Goal: Task Accomplishment & Management: Manage account settings

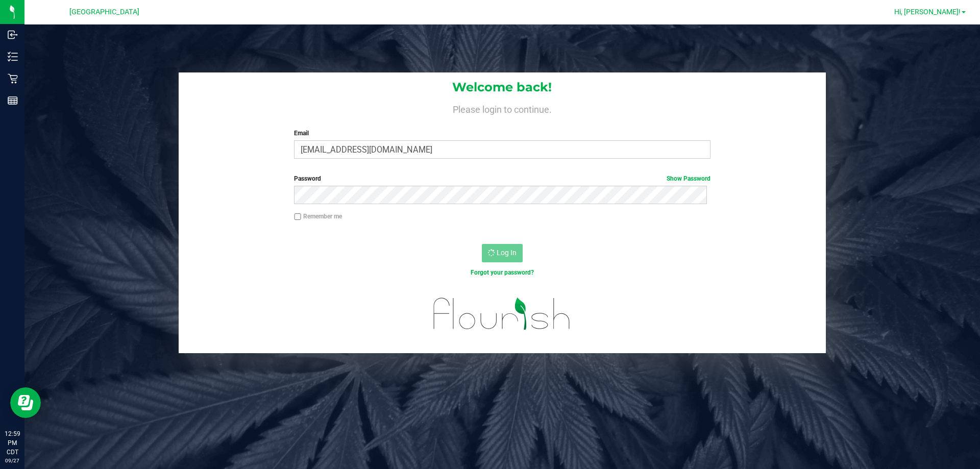
click at [951, 13] on span "Hi, [PERSON_NAME]!" at bounding box center [927, 12] width 66 height 8
click at [957, 32] on li "Print Settings" at bounding box center [933, 35] width 77 height 18
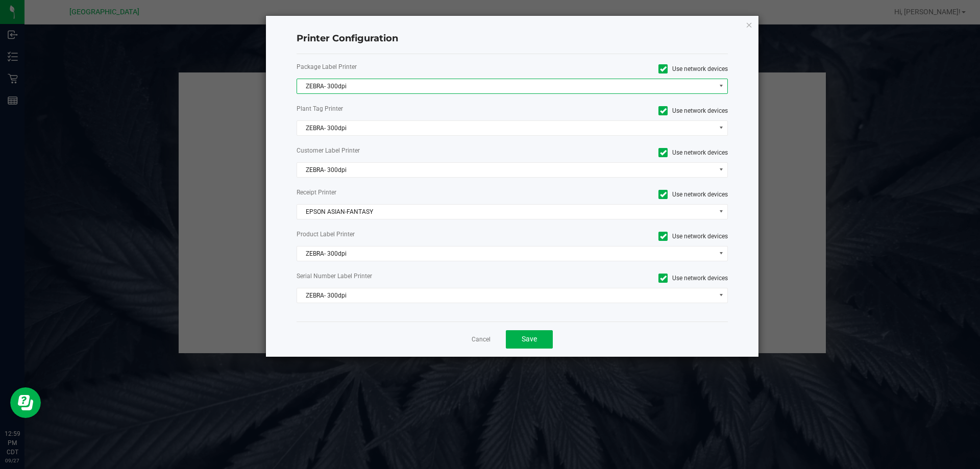
click at [402, 86] on span "ZEBRA- 300dpi" at bounding box center [506, 86] width 418 height 14
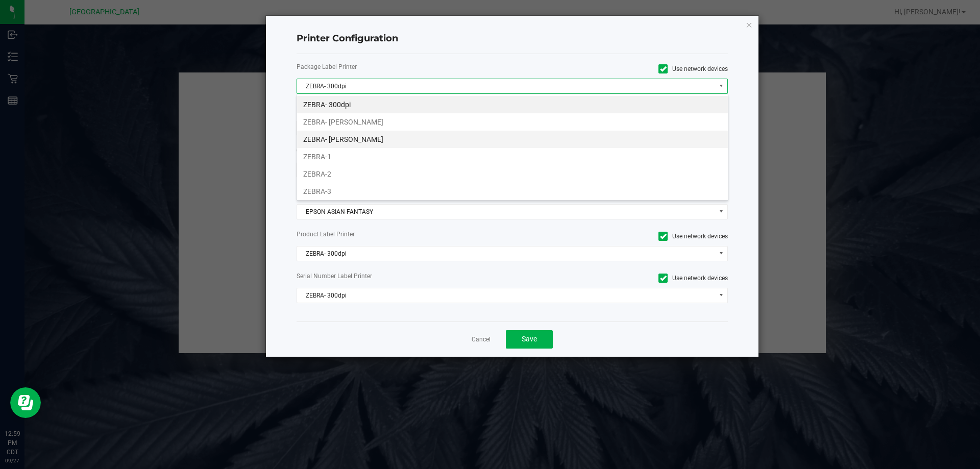
scroll to position [15, 431]
click at [362, 119] on li "ZEBRA- JAZMIN-WHITLEY" at bounding box center [512, 121] width 431 height 17
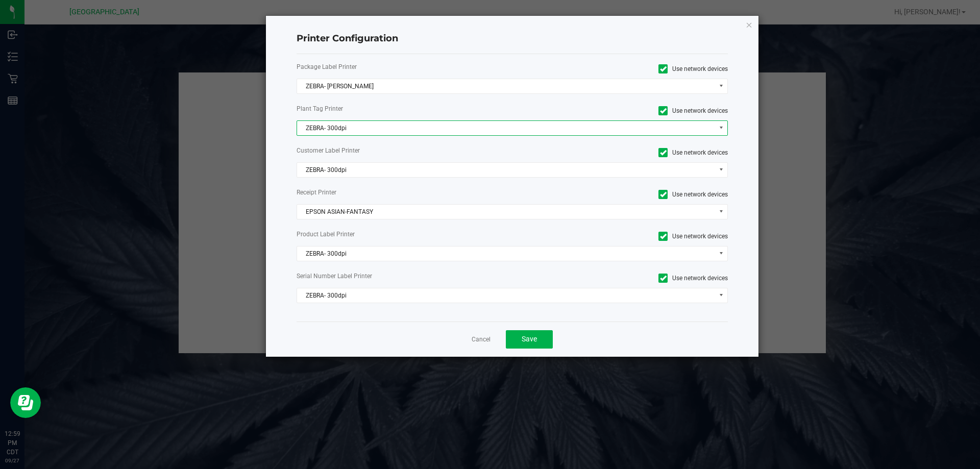
click at [362, 126] on span "ZEBRA- 300dpi" at bounding box center [506, 128] width 418 height 14
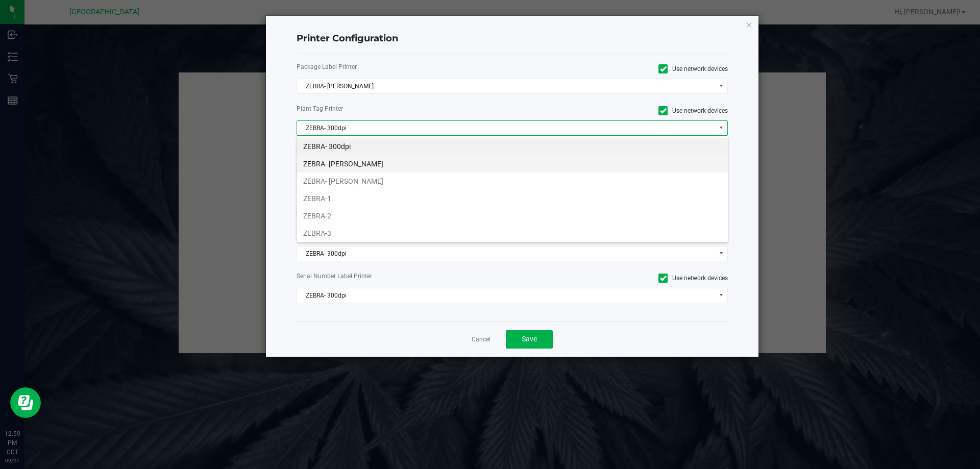
click at [379, 161] on li "ZEBRA- JAZMIN-WHITLEY" at bounding box center [512, 163] width 431 height 17
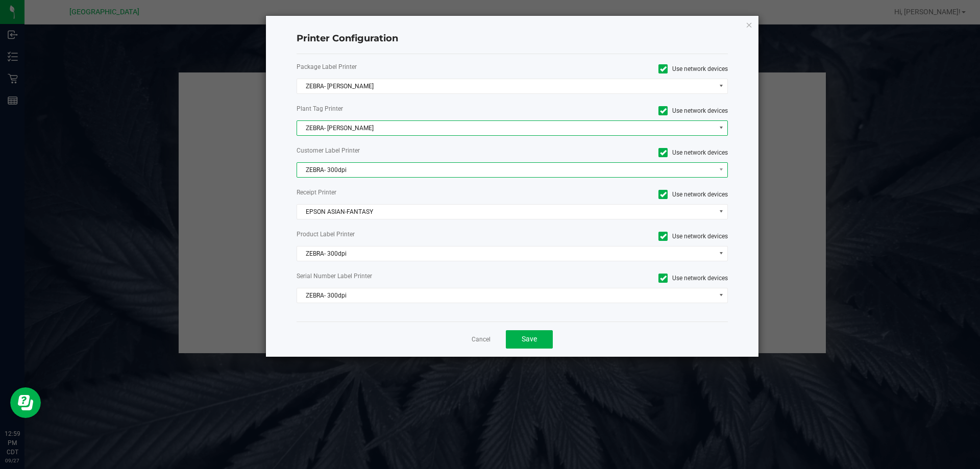
click at [378, 172] on span "ZEBRA- 300dpi" at bounding box center [506, 170] width 418 height 14
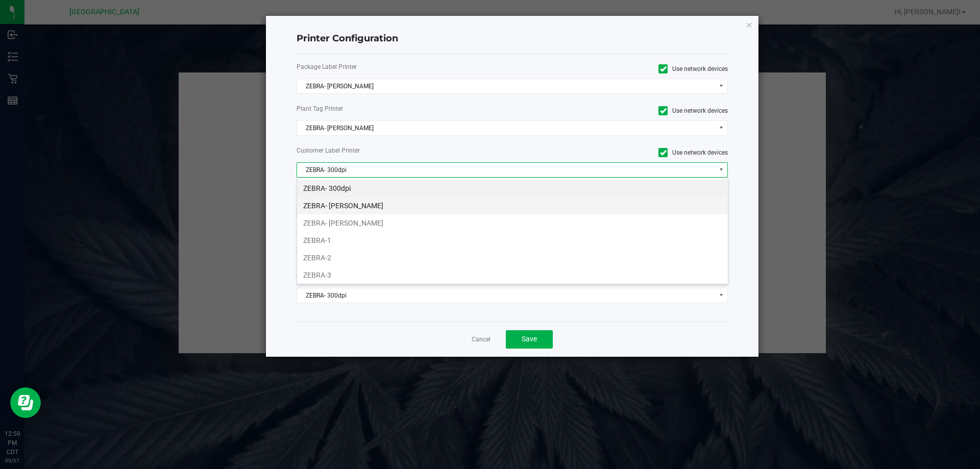
click at [386, 200] on li "ZEBRA- JAZMIN-WHITLEY" at bounding box center [512, 205] width 431 height 17
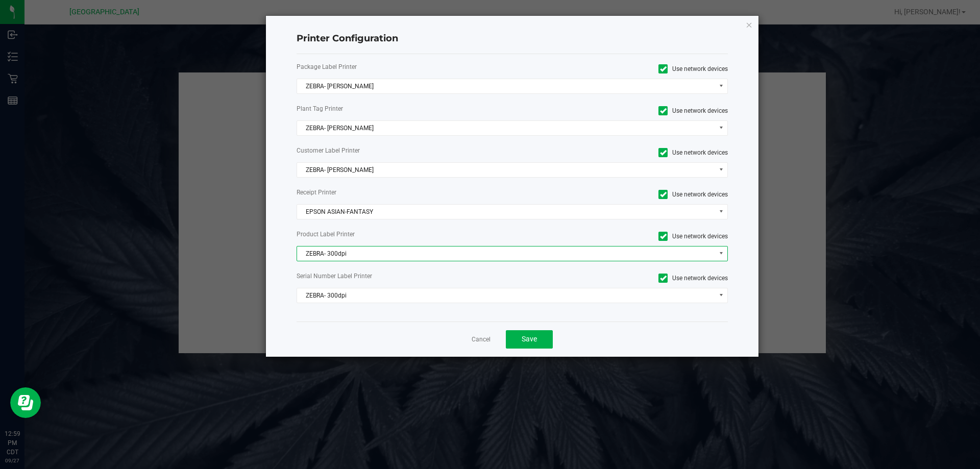
click at [374, 259] on span "ZEBRA- 300dpi" at bounding box center [506, 253] width 418 height 14
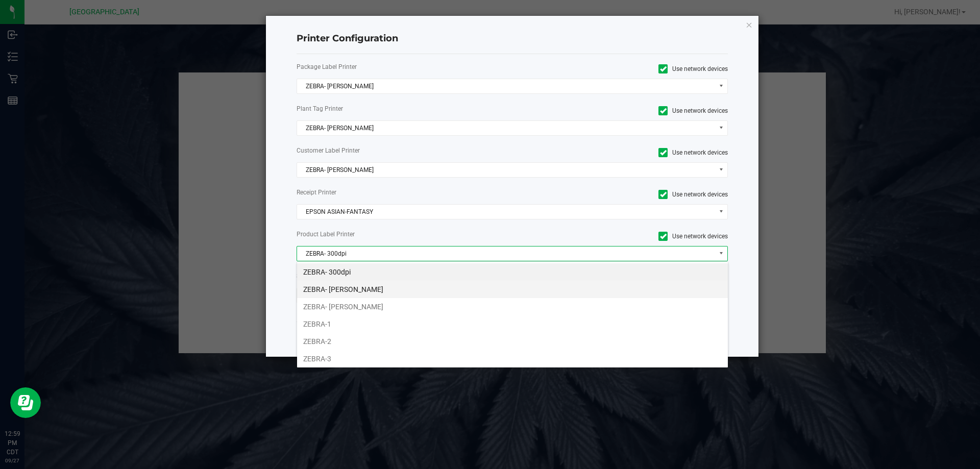
click at [379, 286] on li "ZEBRA- JAZMIN-WHITLEY" at bounding box center [512, 289] width 431 height 17
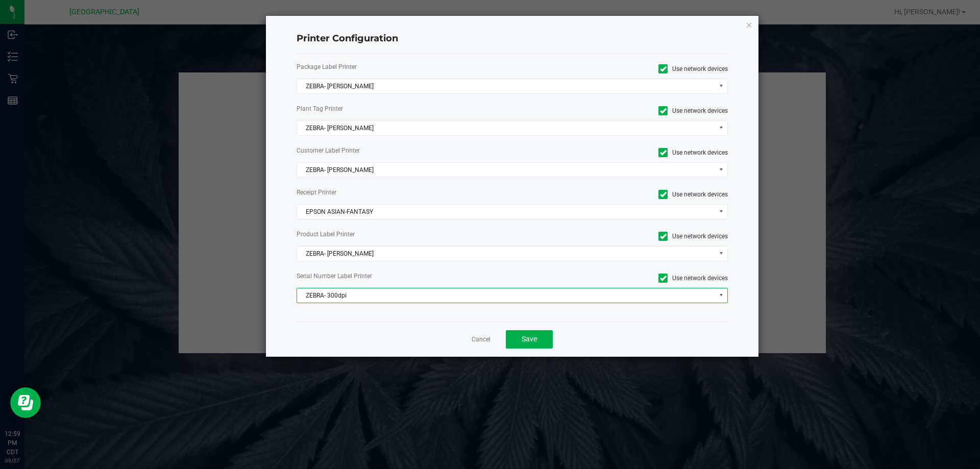
click at [374, 299] on span "ZEBRA- 300dpi" at bounding box center [506, 295] width 418 height 14
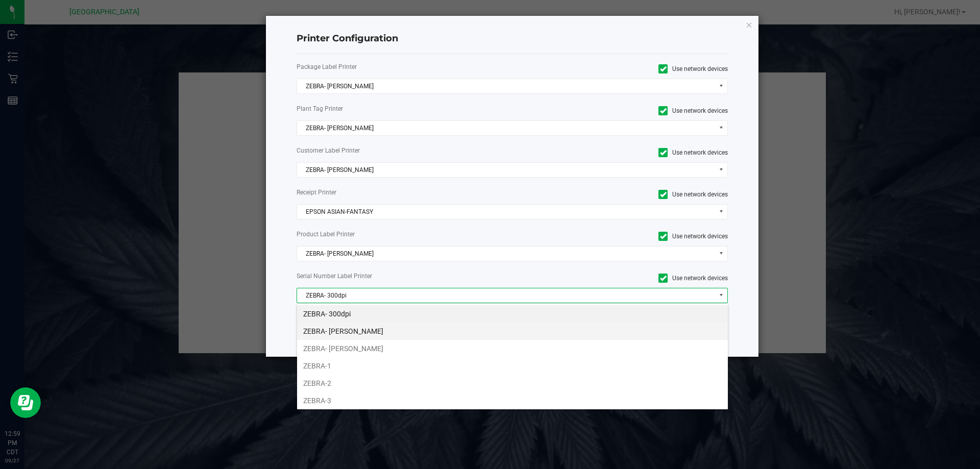
click at [377, 327] on li "ZEBRA- JAZMIN-WHITLEY" at bounding box center [512, 330] width 431 height 17
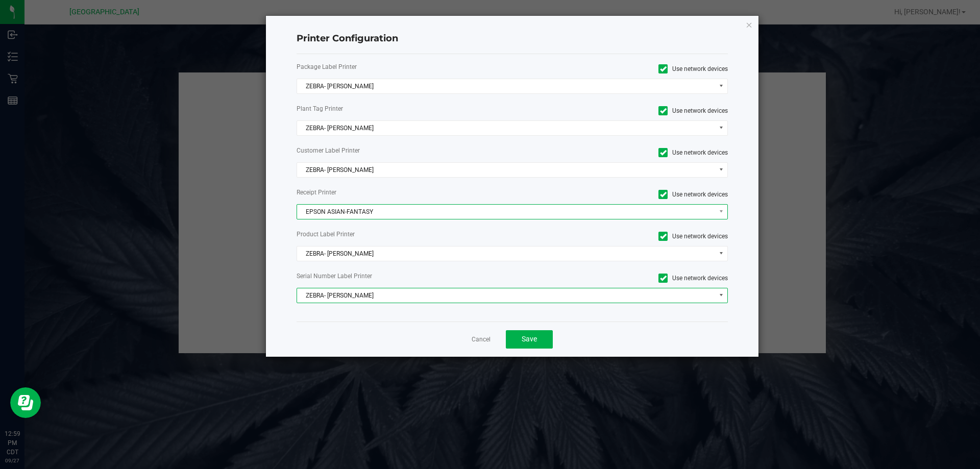
click at [371, 212] on span "EPSON ASIAN-FANTASY" at bounding box center [506, 212] width 418 height 14
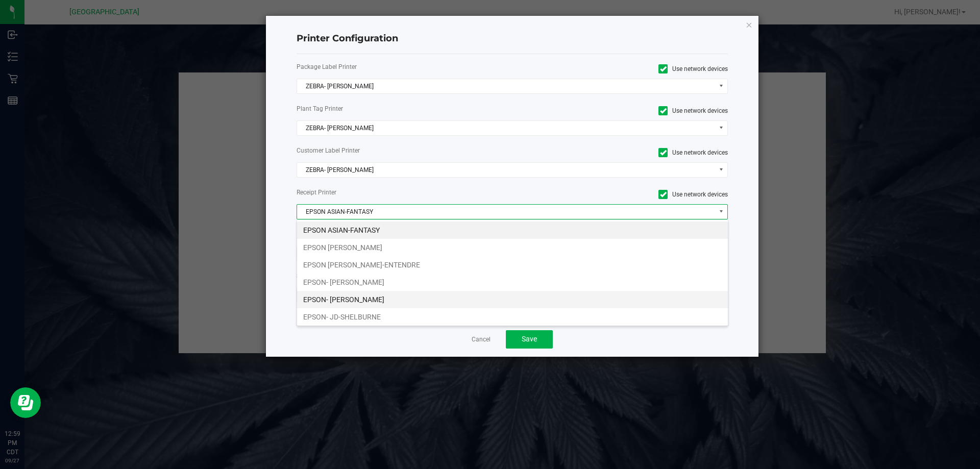
click at [378, 298] on li "EPSON- JAZMIN-WHITLEY" at bounding box center [512, 299] width 431 height 17
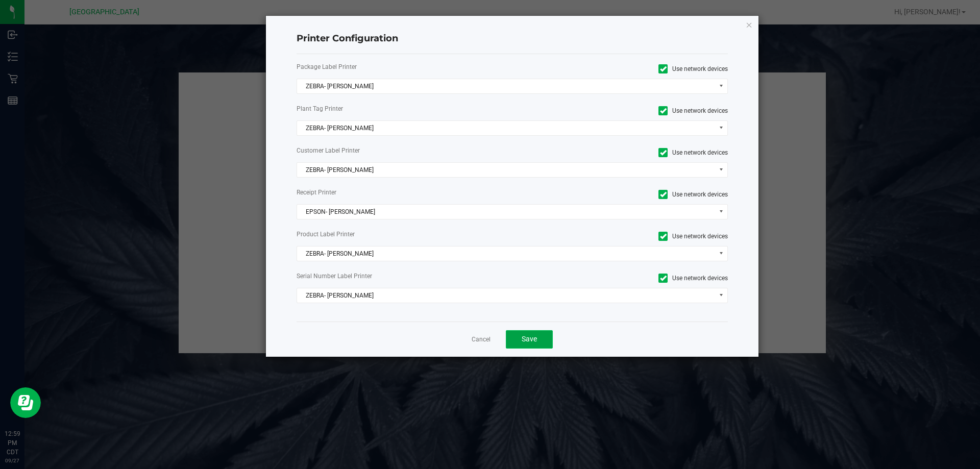
click at [539, 337] on button "Save" at bounding box center [529, 339] width 47 height 18
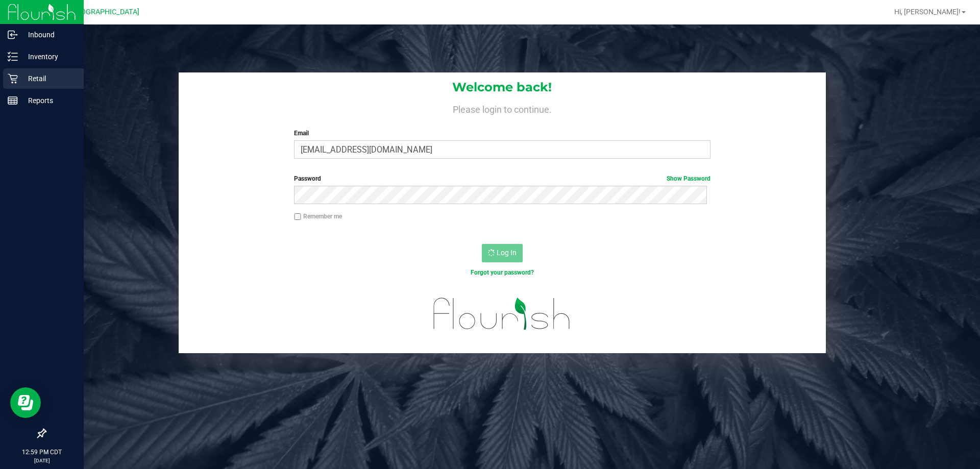
click at [41, 80] on p "Retail" at bounding box center [48, 78] width 61 height 12
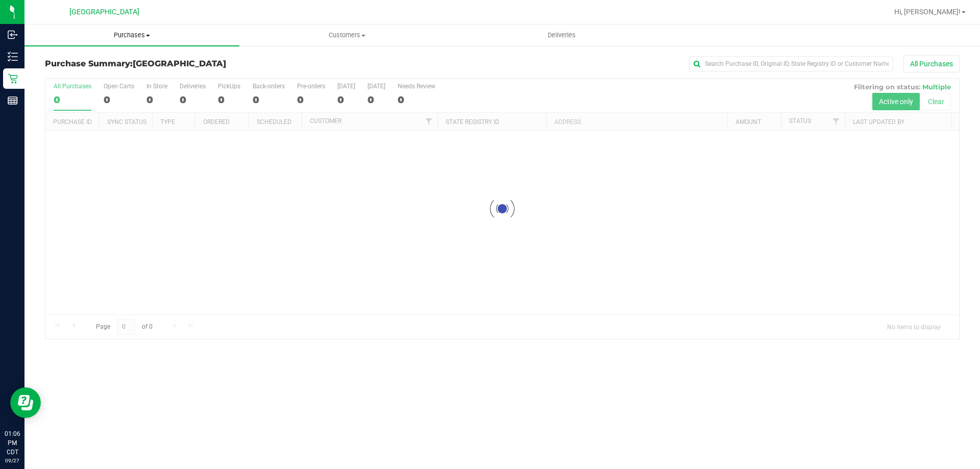
click at [142, 33] on span "Purchases" at bounding box center [131, 35] width 215 height 9
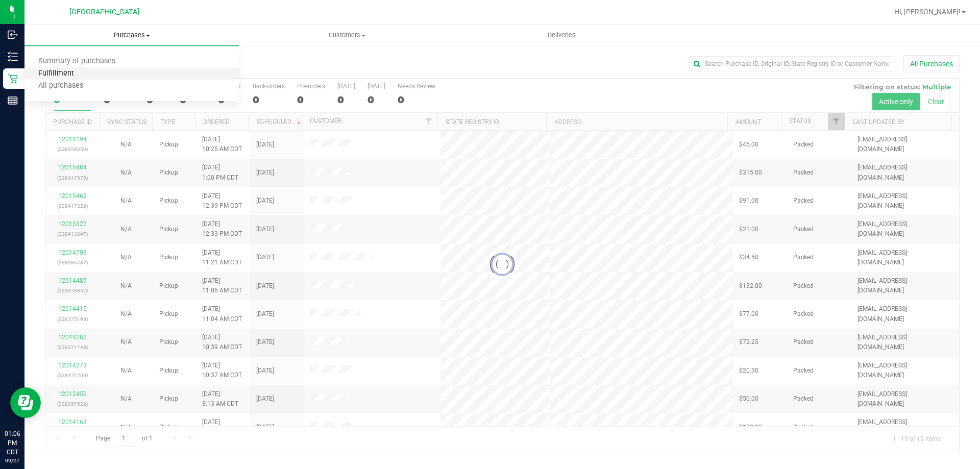
click at [79, 78] on span "Fulfillment" at bounding box center [55, 73] width 63 height 9
